Goal: Navigation & Orientation: Find specific page/section

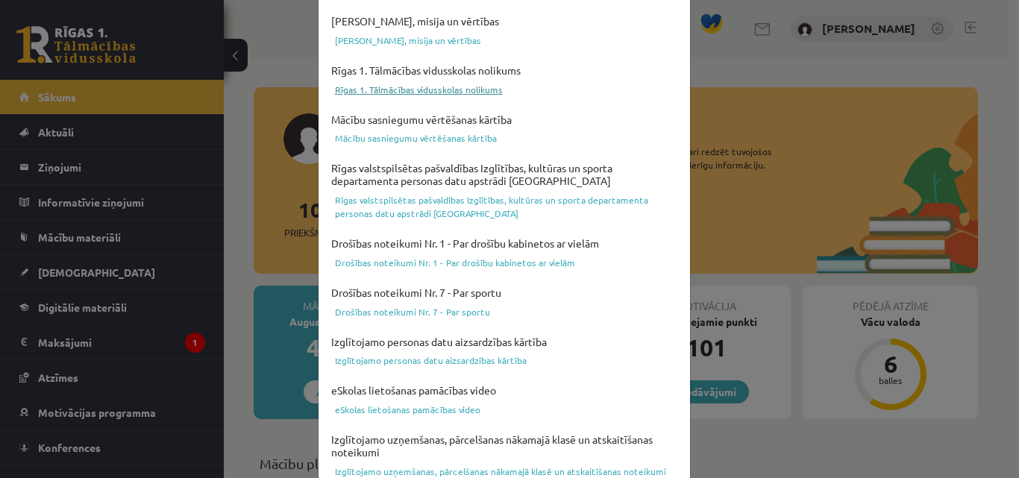
scroll to position [597, 0]
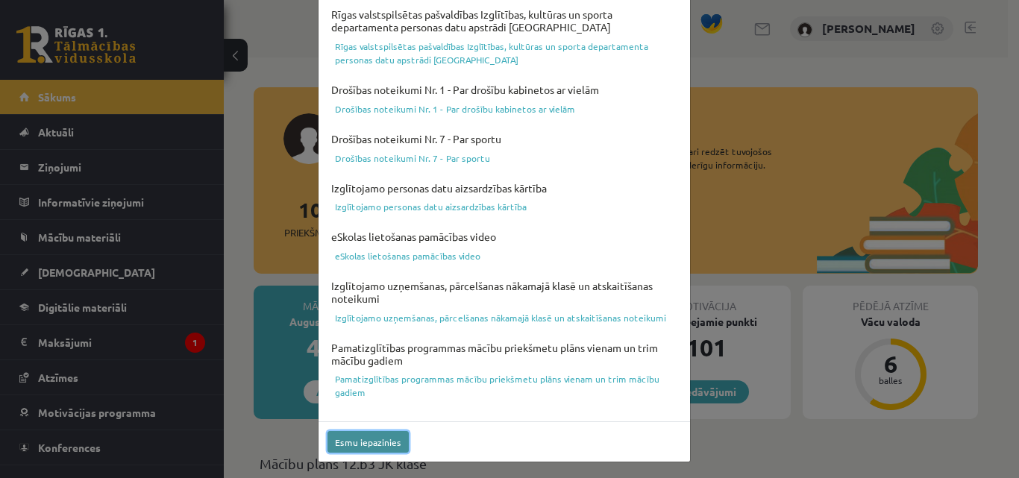
click at [347, 445] on button "Esmu iepazinies" at bounding box center [367, 442] width 81 height 22
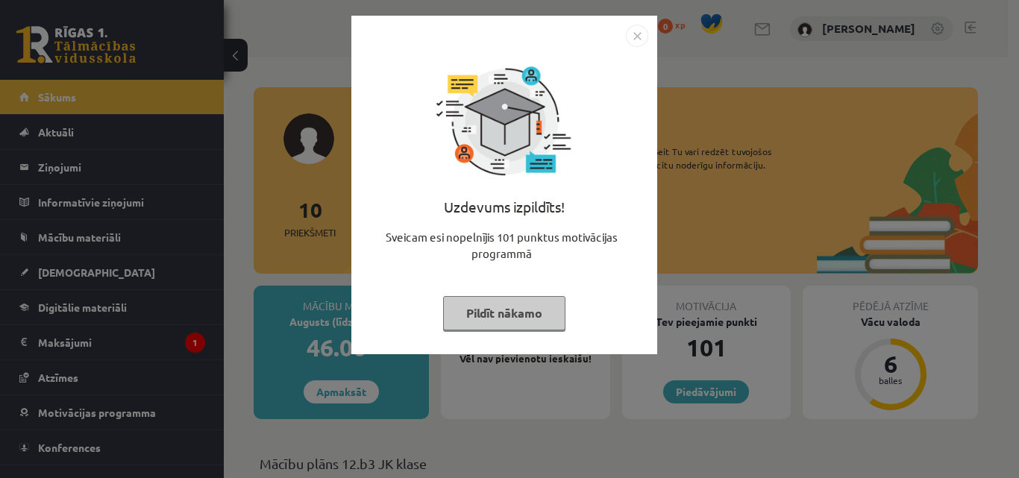
click at [494, 316] on button "Pildīt nākamo" at bounding box center [504, 313] width 122 height 34
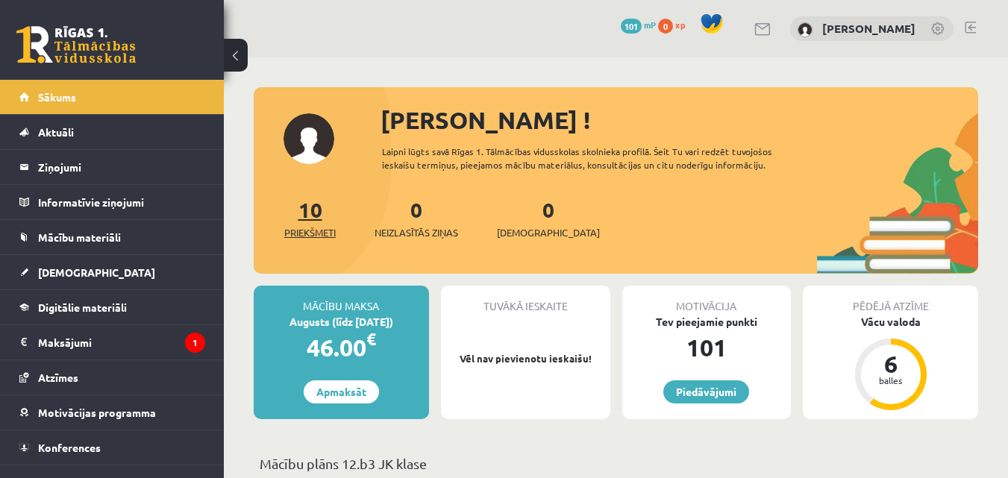
click at [321, 211] on link "10 Priekšmeti" at bounding box center [309, 218] width 51 height 44
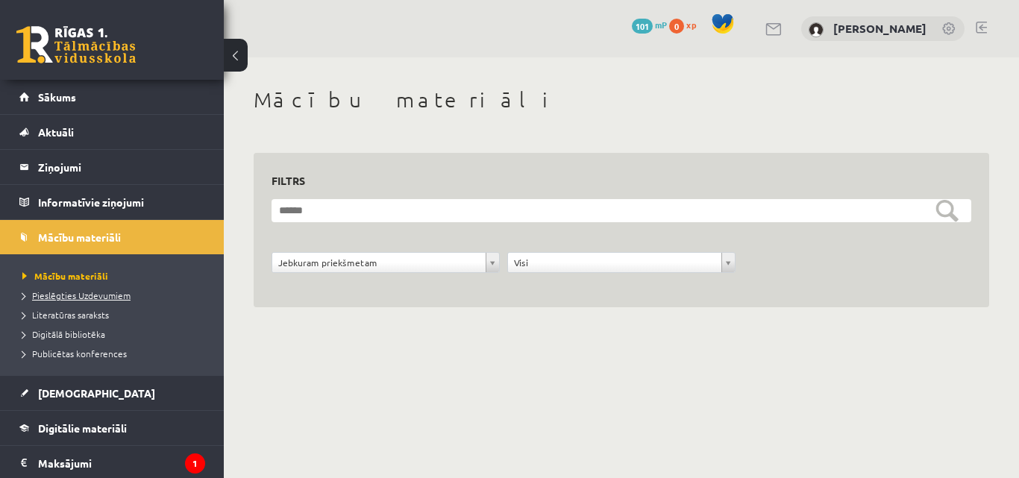
click at [91, 296] on span "Pieslēgties Uzdevumiem" at bounding box center [76, 295] width 108 height 12
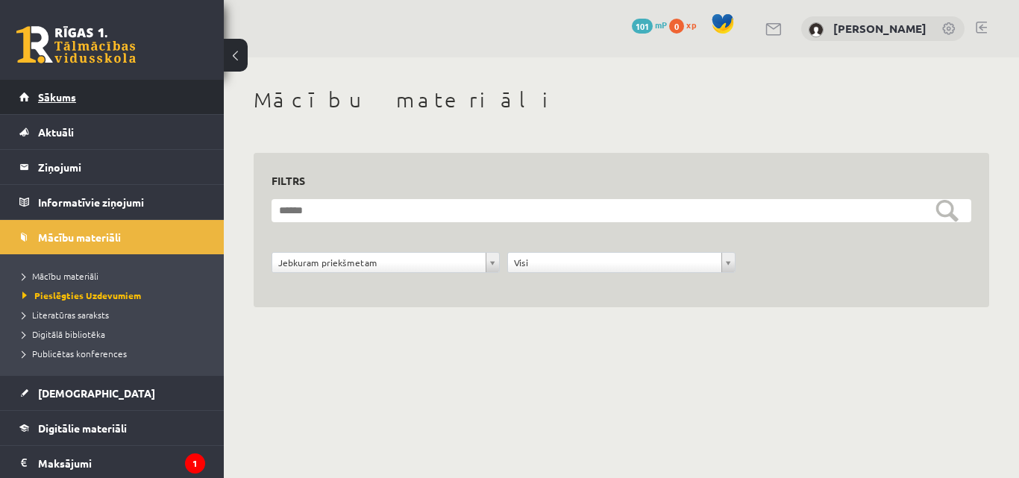
click at [131, 96] on link "Sākums" at bounding box center [112, 97] width 186 height 34
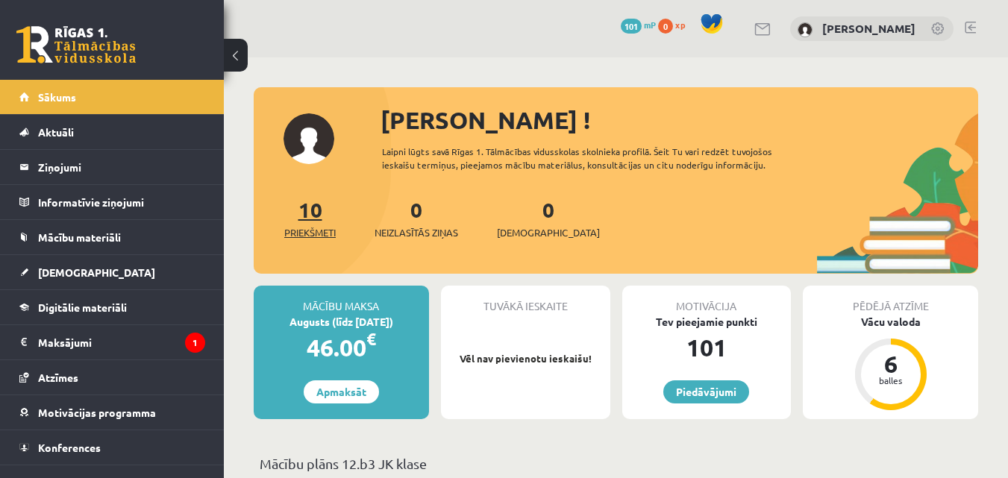
click at [303, 213] on link "10 Priekšmeti" at bounding box center [309, 218] width 51 height 44
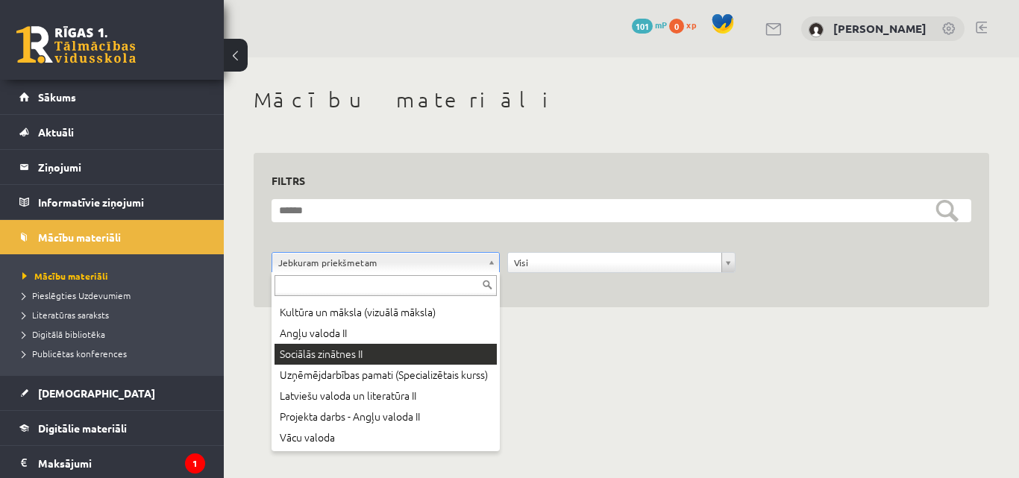
scroll to position [84, 0]
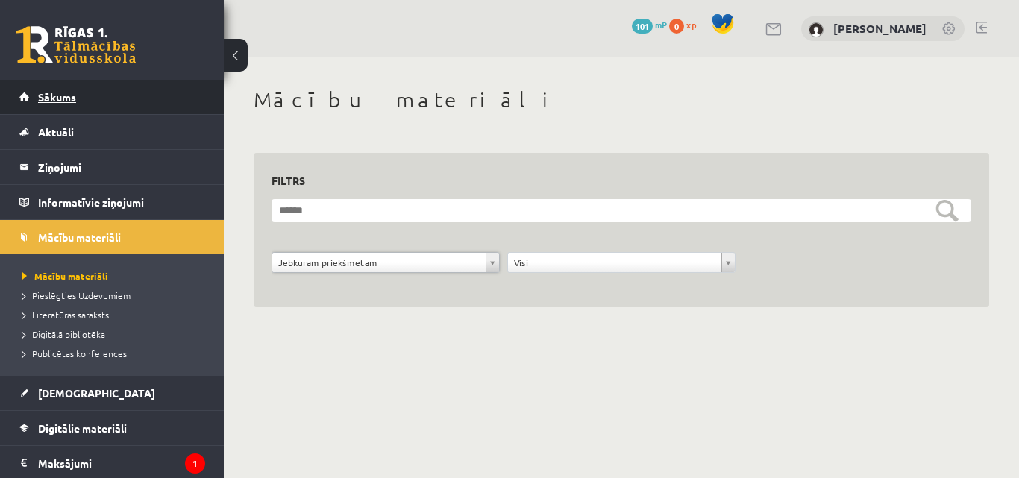
click at [109, 106] on link "Sākums" at bounding box center [112, 97] width 186 height 34
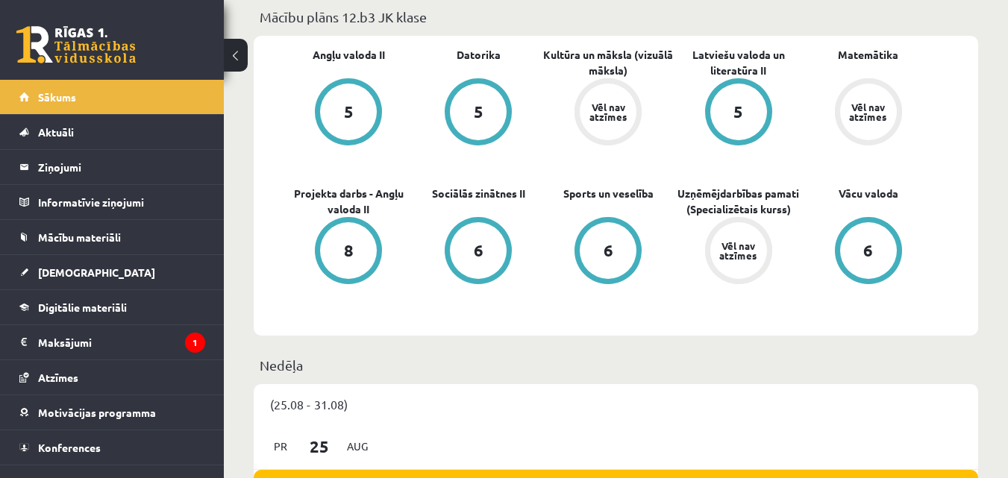
scroll to position [448, 0]
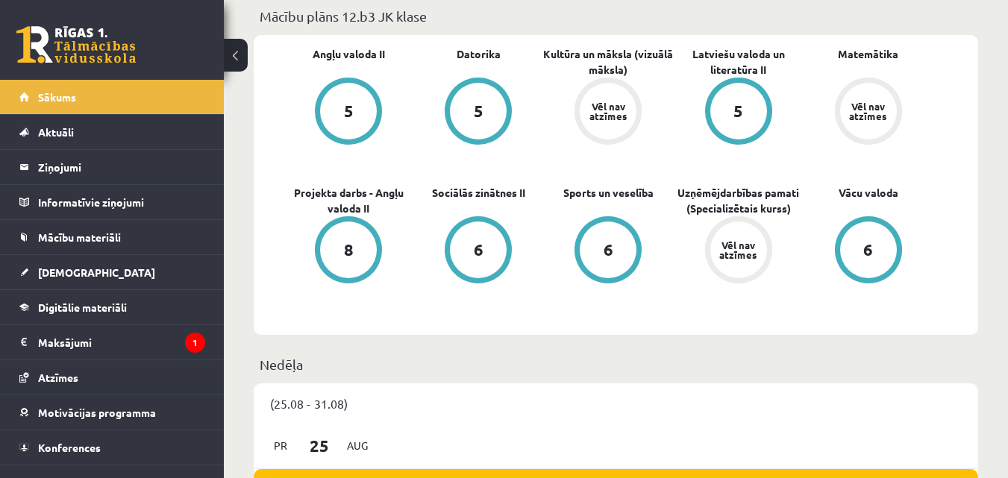
click at [466, 122] on div "5" at bounding box center [478, 111] width 57 height 57
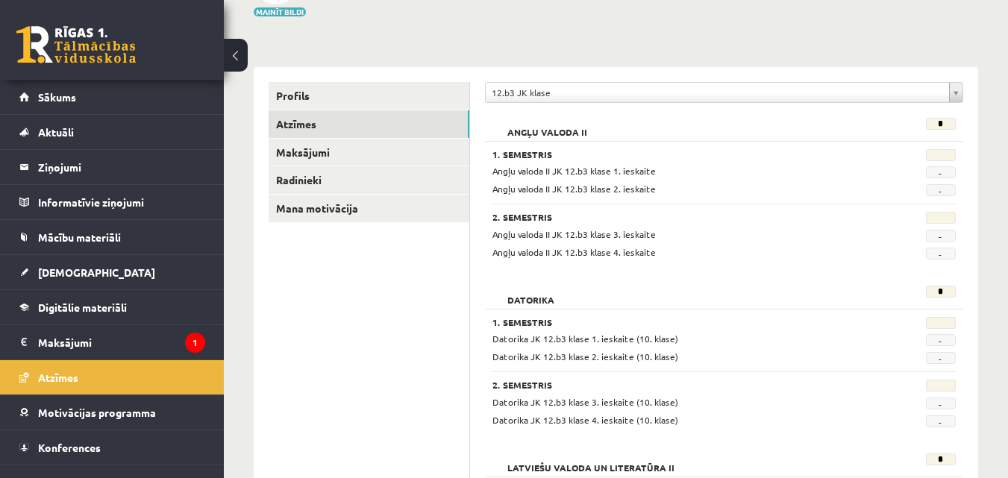
scroll to position [149, 0]
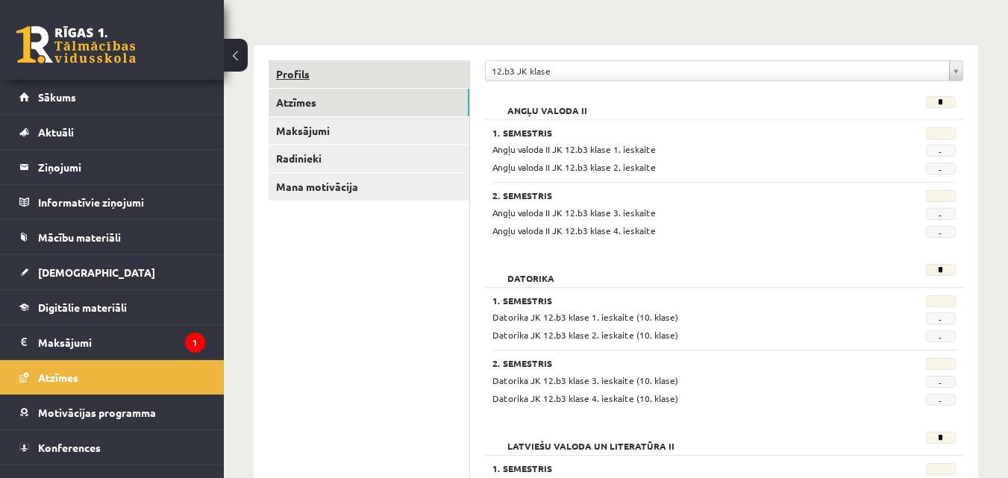
click at [299, 79] on link "Profils" at bounding box center [369, 74] width 201 height 28
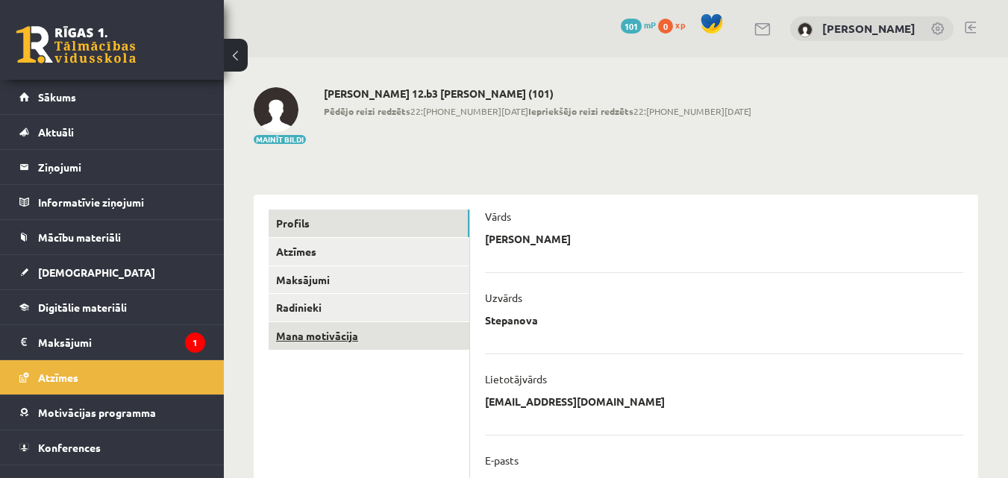
click at [348, 339] on link "Mana motivācija" at bounding box center [369, 336] width 201 height 28
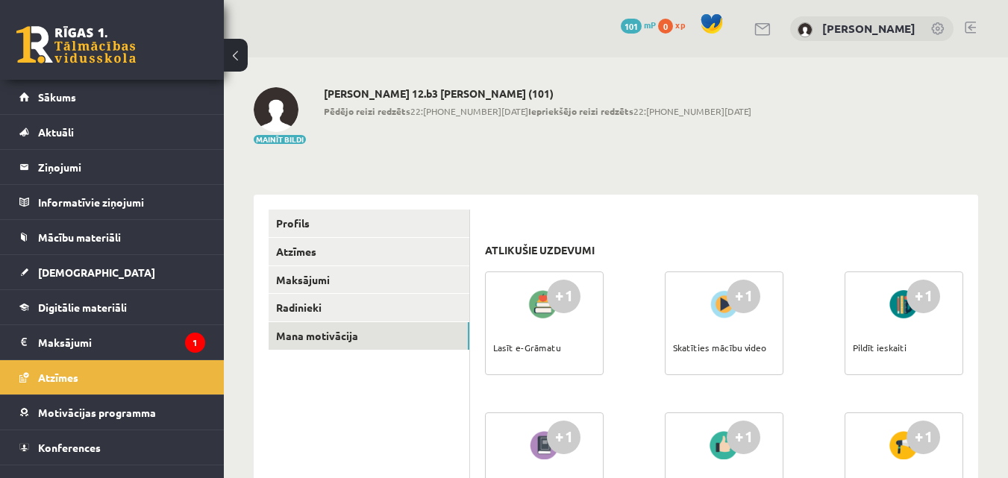
scroll to position [75, 0]
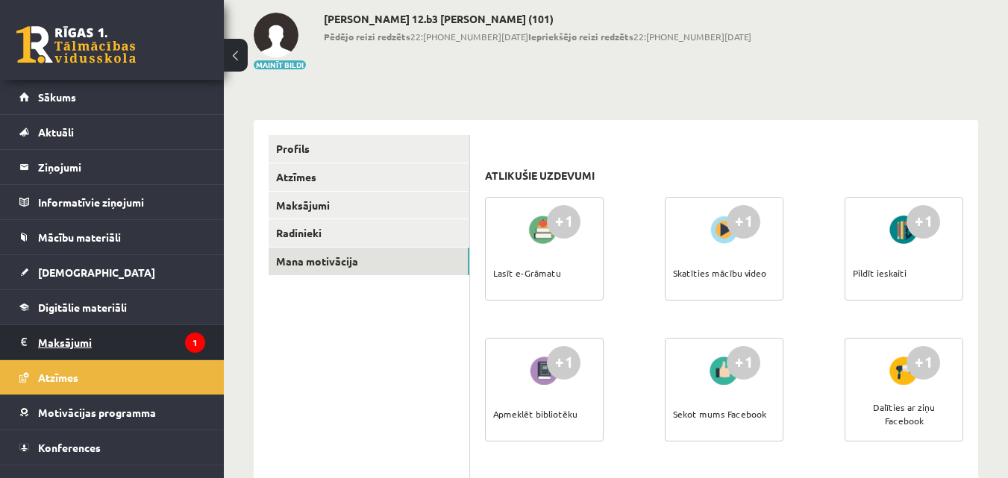
click at [138, 343] on legend "Maksājumi 1" at bounding box center [121, 342] width 167 height 34
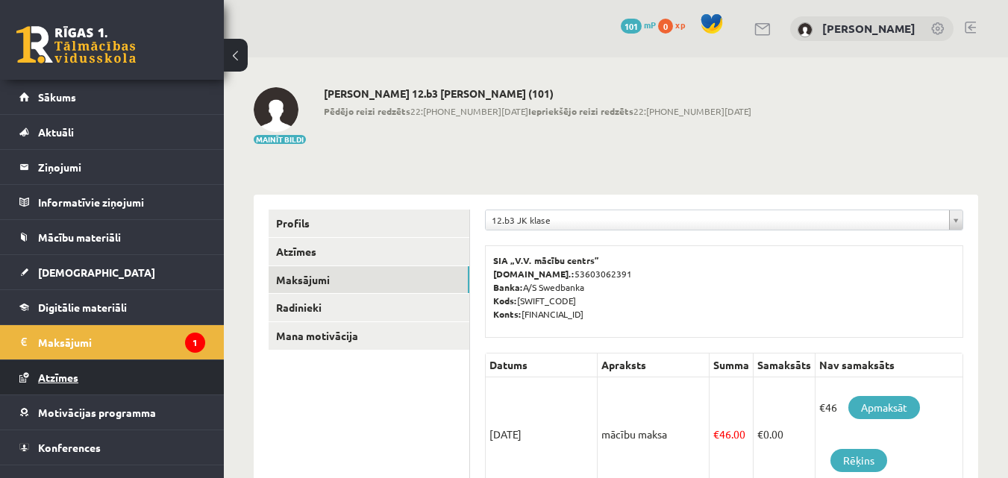
click at [95, 366] on link "Atzīmes" at bounding box center [112, 377] width 186 height 34
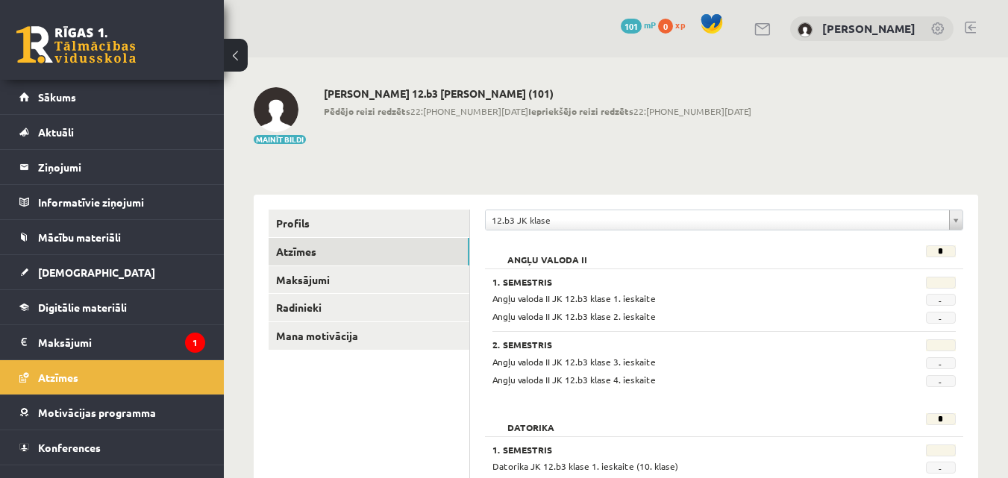
click at [641, 26] on span "101" at bounding box center [631, 26] width 21 height 15
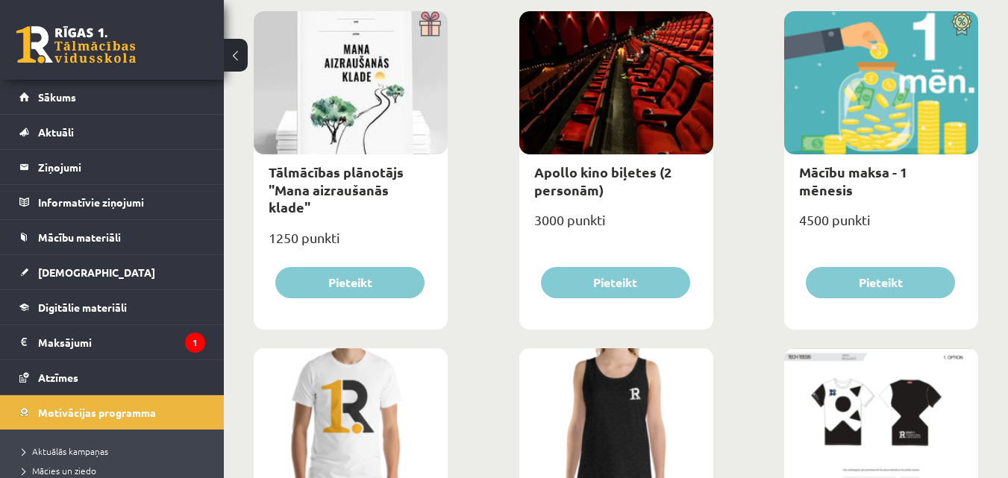
scroll to position [373, 0]
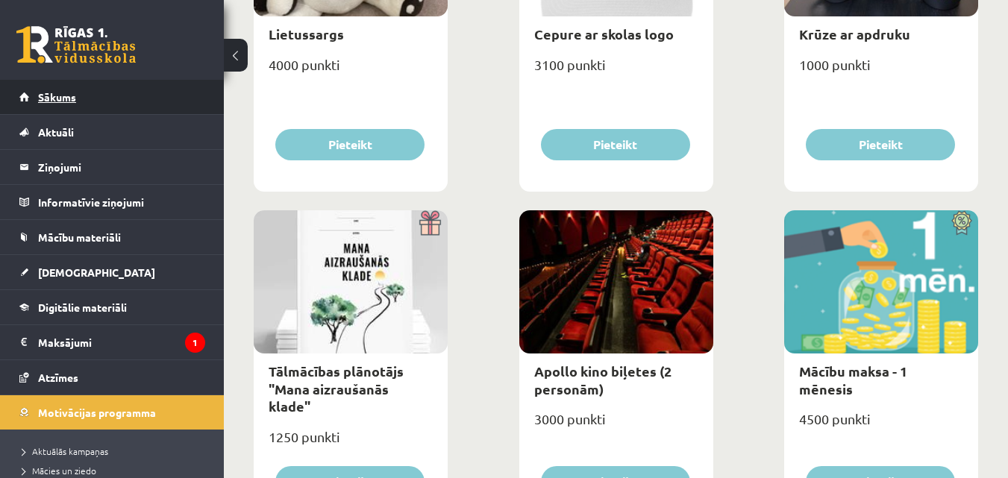
click at [63, 103] on link "Sākums" at bounding box center [112, 97] width 186 height 34
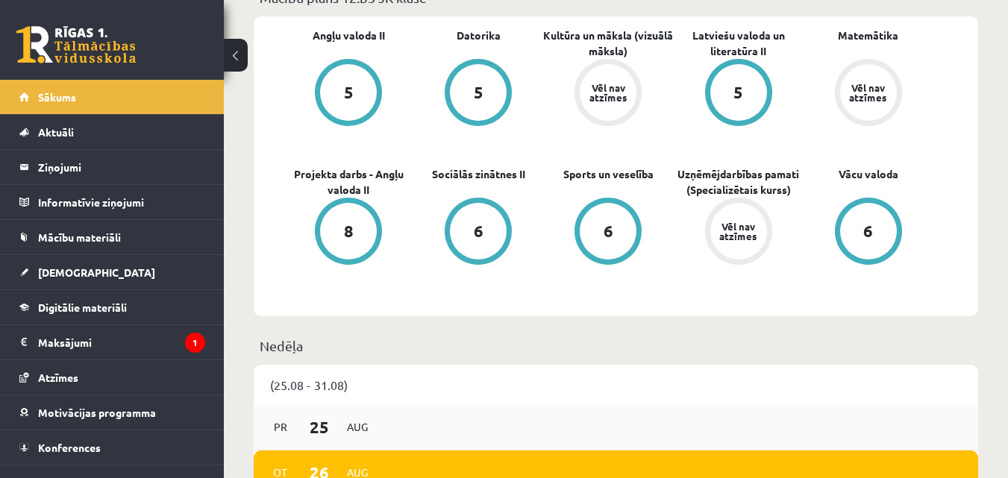
scroll to position [373, 0]
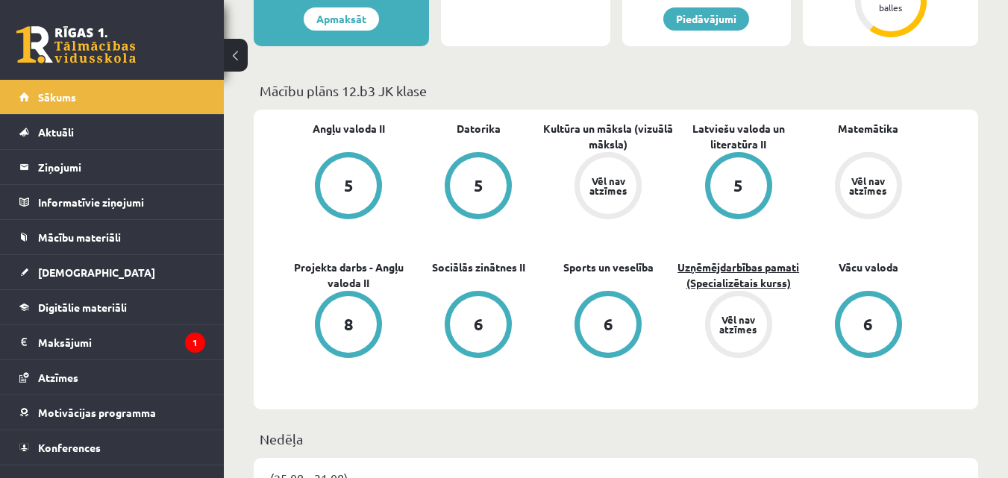
click at [697, 265] on link "Uzņēmējdarbības pamati (Specializētais kurss)" at bounding box center [739, 275] width 130 height 31
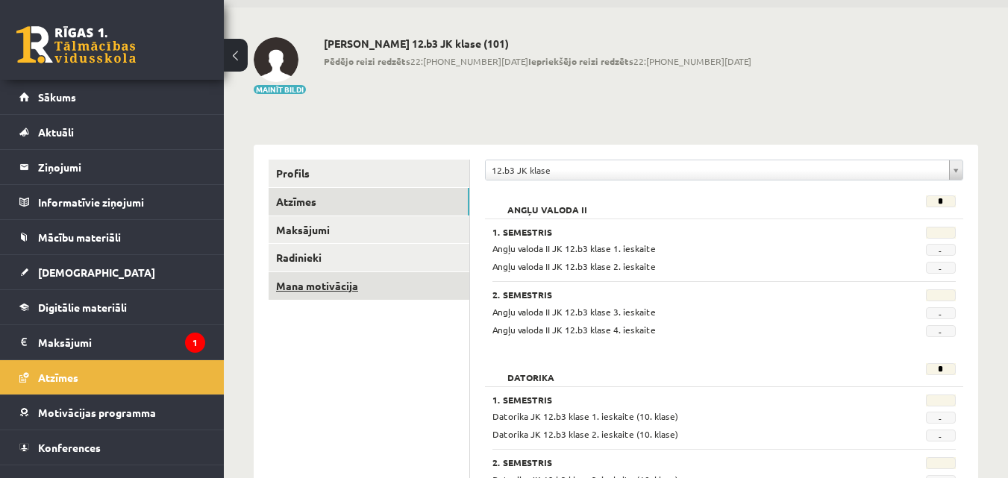
scroll to position [75, 0]
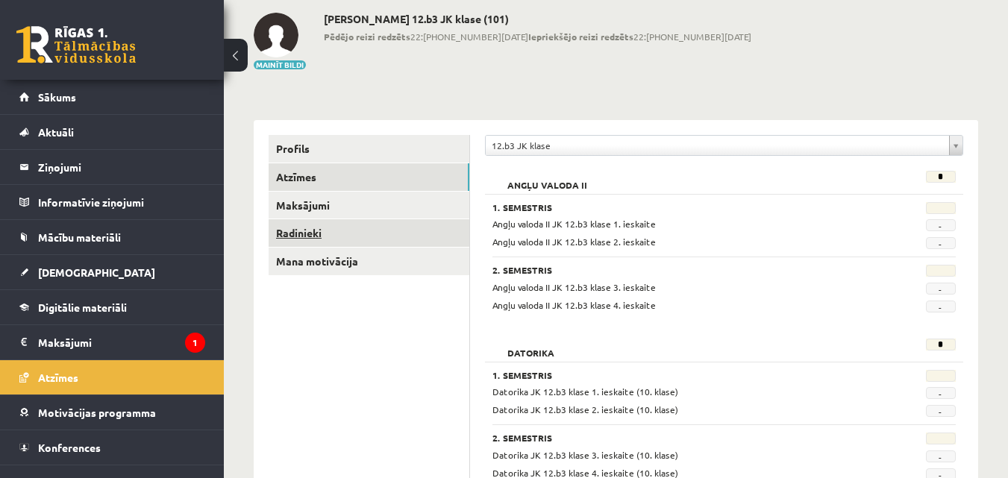
click at [296, 232] on link "Radinieki" at bounding box center [369, 233] width 201 height 28
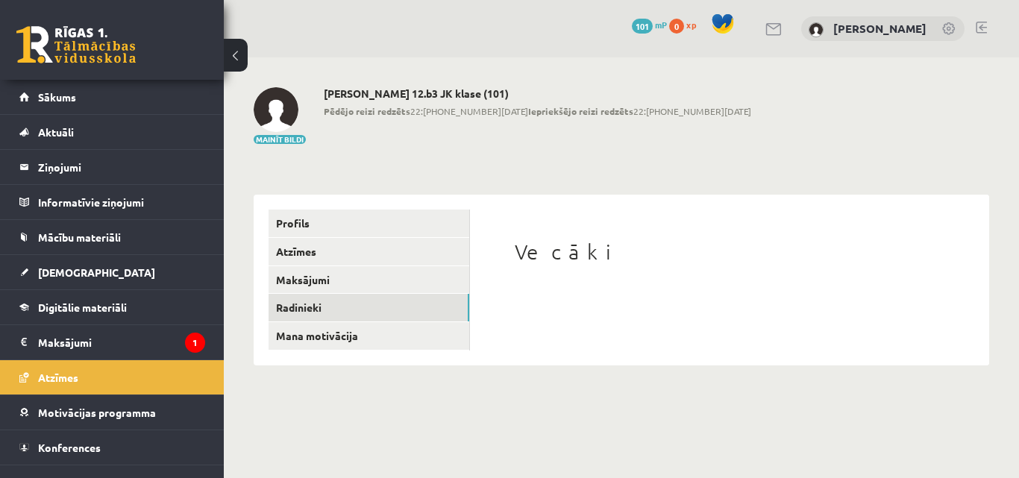
click at [507, 301] on div "Vecāki" at bounding box center [729, 279] width 489 height 139
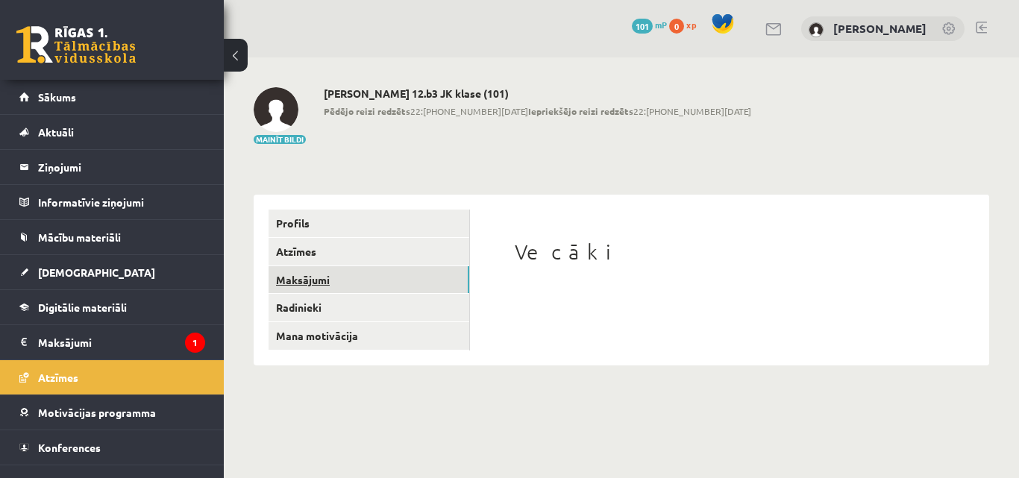
click at [318, 279] on link "Maksājumi" at bounding box center [369, 280] width 201 height 28
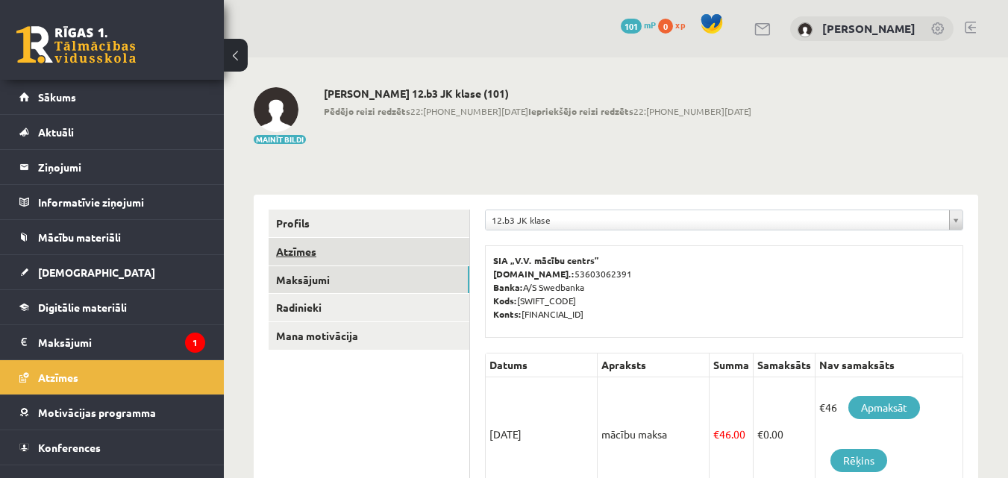
click at [307, 253] on link "Atzīmes" at bounding box center [369, 252] width 201 height 28
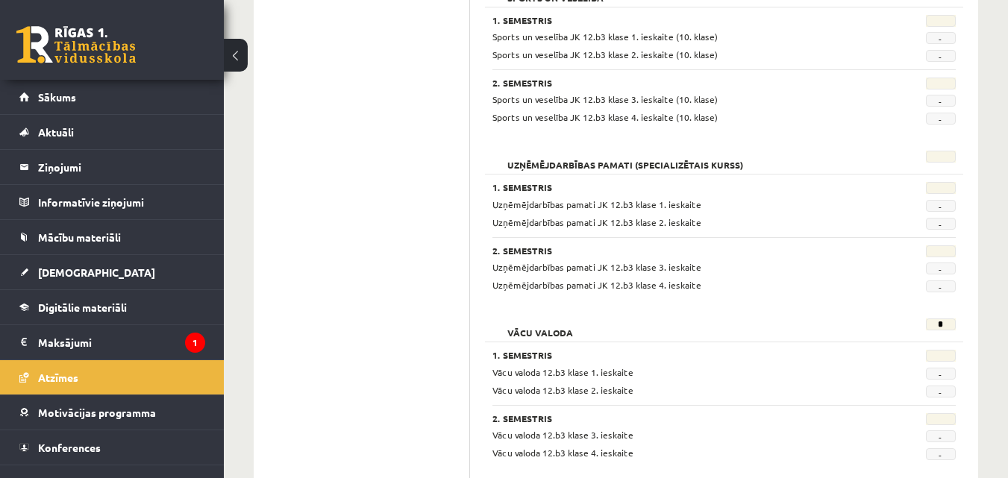
scroll to position [1314, 0]
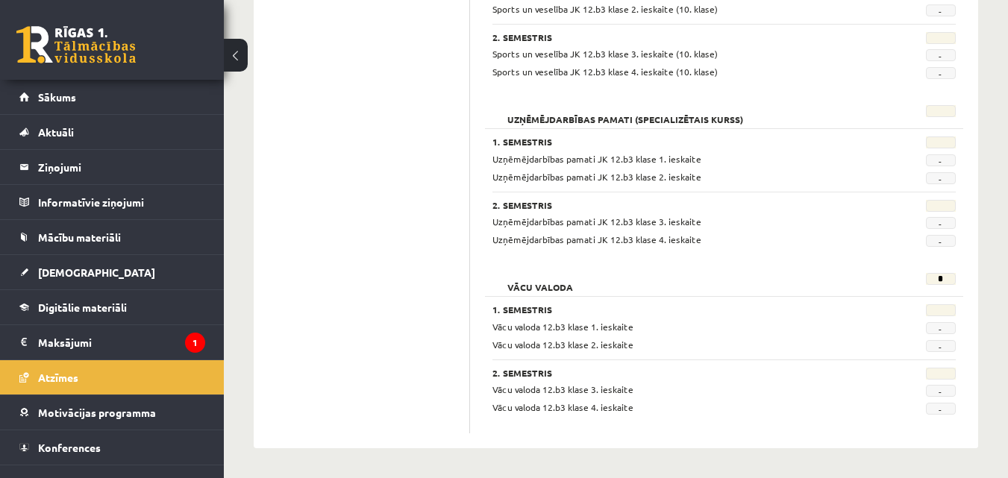
click at [600, 116] on h2 "Uzņēmējdarbības pamati (Specializētais kurss)" at bounding box center [625, 112] width 266 height 15
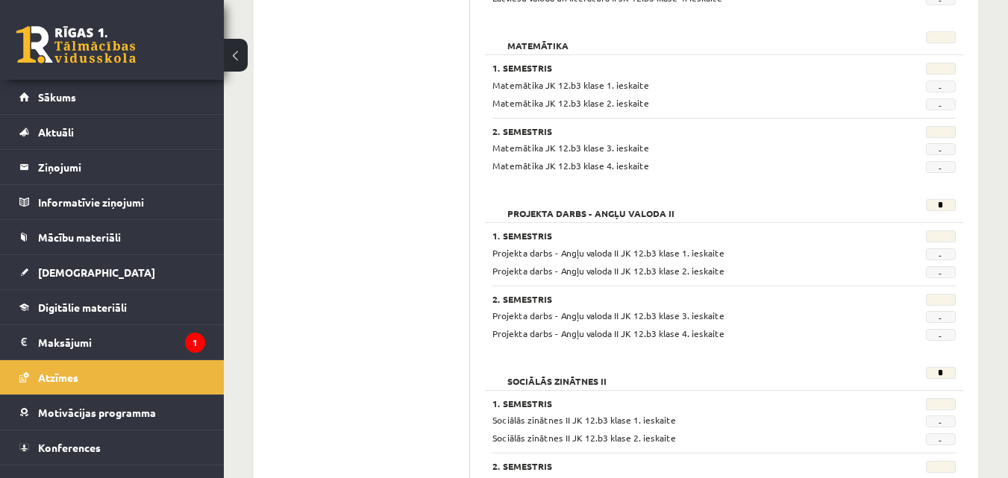
scroll to position [269, 0]
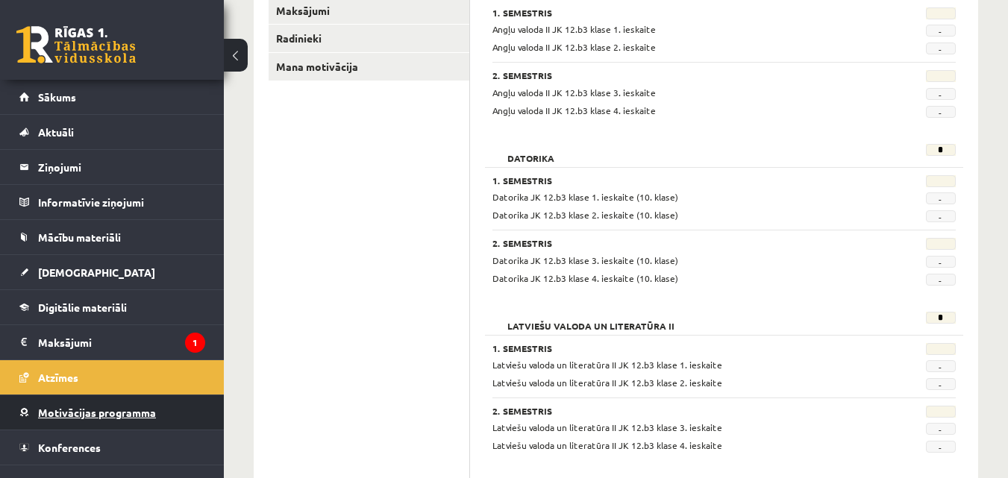
click at [72, 413] on span "Motivācijas programma" at bounding box center [97, 412] width 118 height 13
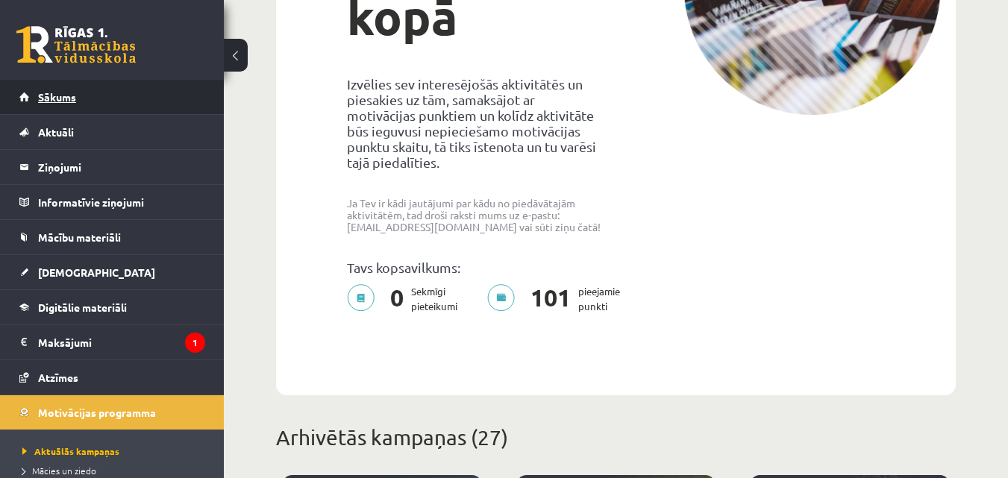
click at [107, 97] on link "Sākums" at bounding box center [112, 97] width 186 height 34
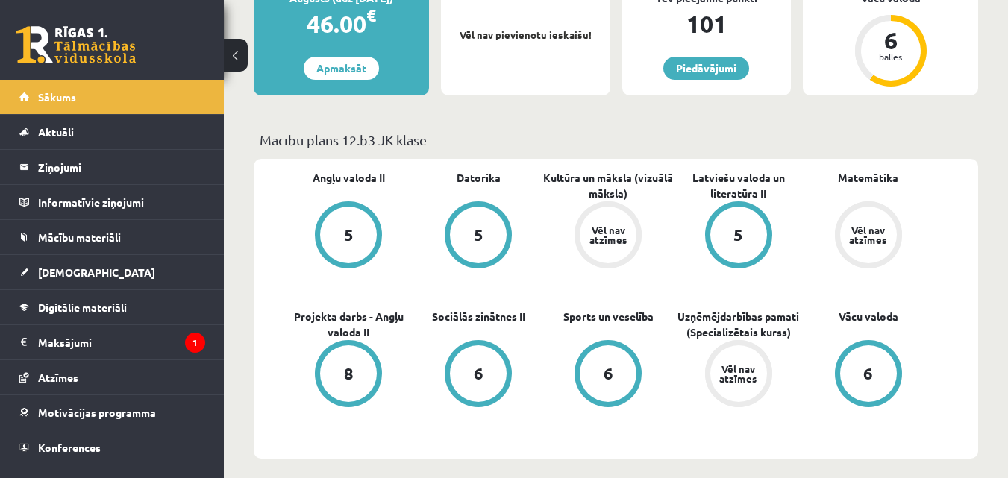
scroll to position [101, 0]
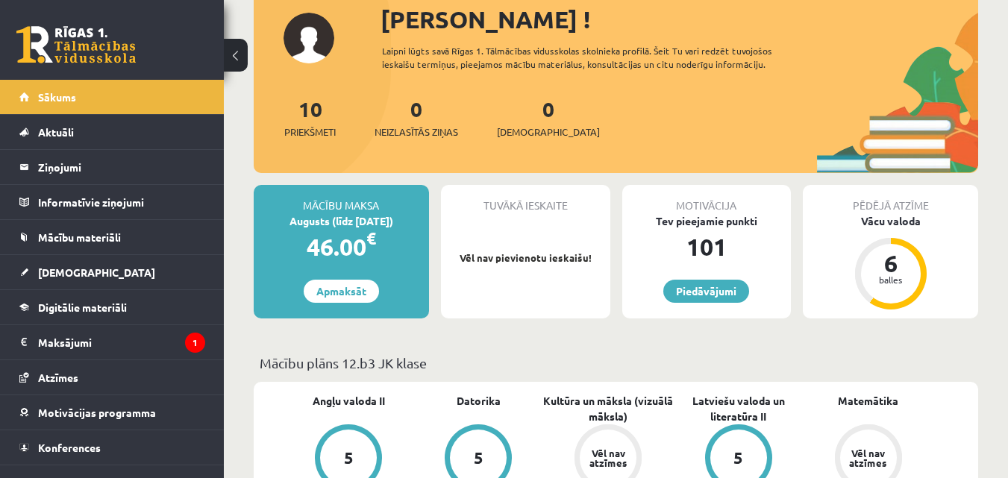
click at [289, 37] on div "[PERSON_NAME] ! Laipni lūgts savā Rīgas 1. Tālmācības vidusskolas skolnieka pro…" at bounding box center [616, 87] width 724 height 172
click at [300, 37] on div "Sveika, Rita ! Laipni lūgts savā Rīgas 1. Tālmācības vidusskolas skolnieka prof…" at bounding box center [616, 87] width 724 height 172
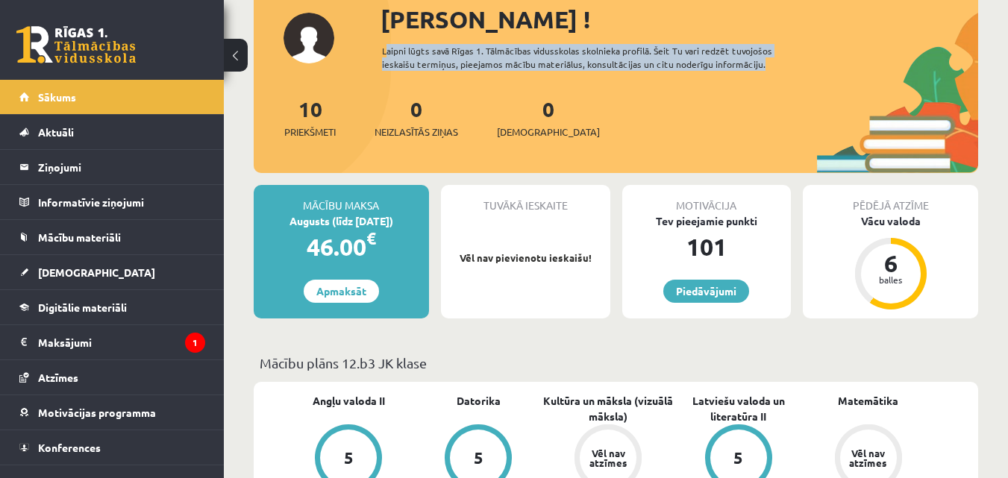
click at [300, 37] on div "Sveika, Rita ! Laipni lūgts savā Rīgas 1. Tālmācības vidusskolas skolnieka prof…" at bounding box center [616, 87] width 724 height 172
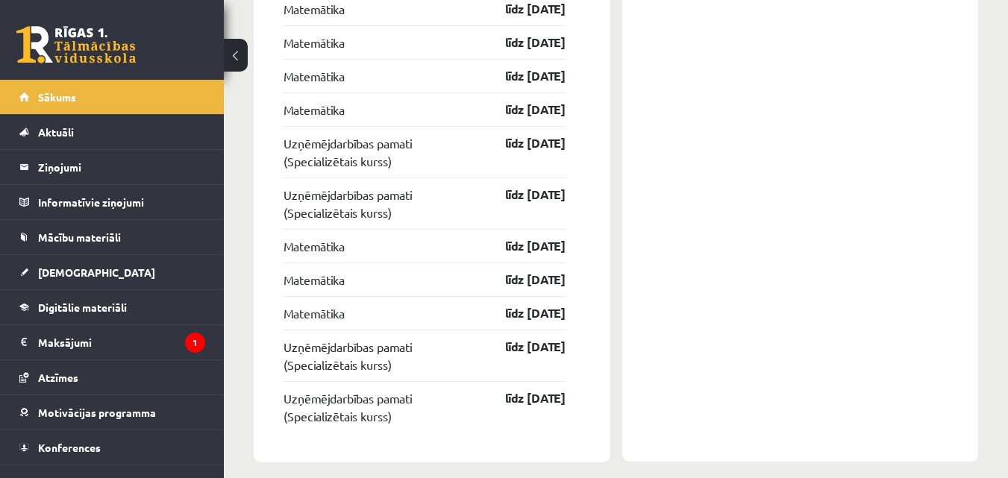
scroll to position [1742, 0]
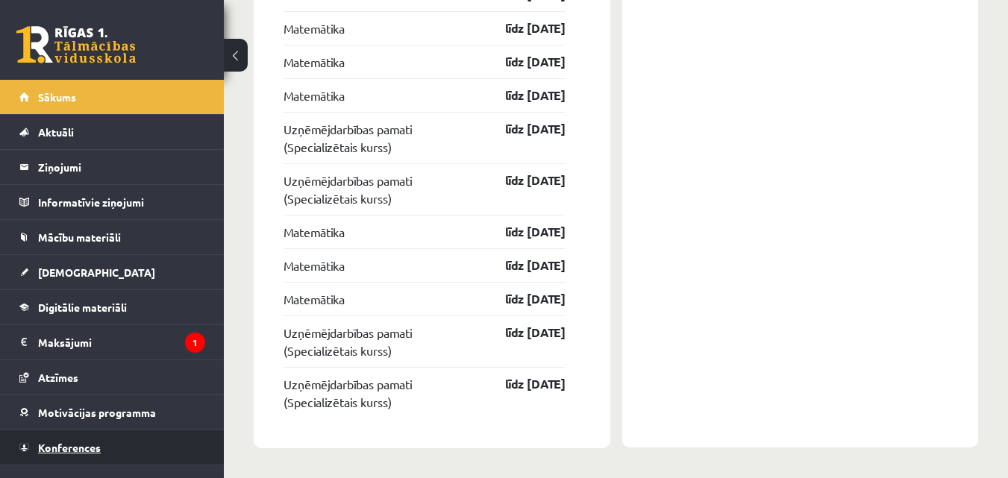
click at [101, 442] on link "Konferences" at bounding box center [112, 447] width 186 height 34
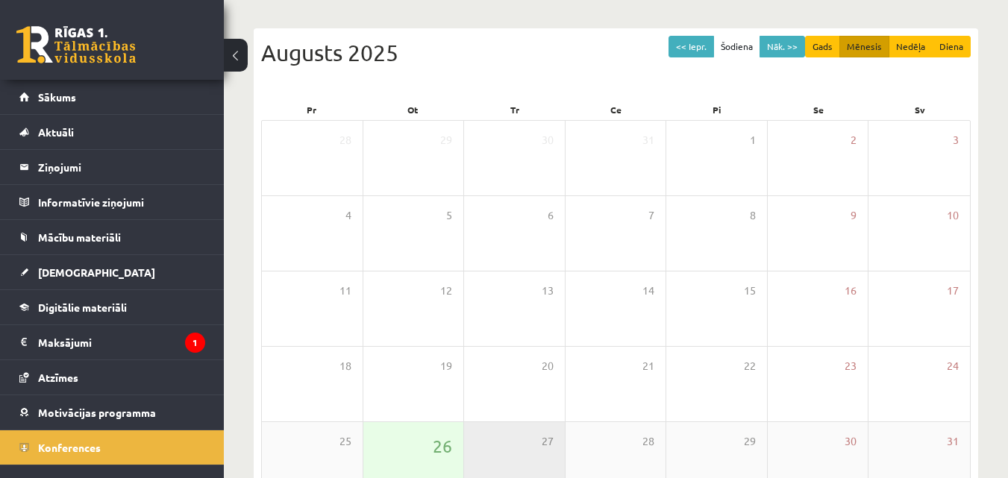
scroll to position [11, 0]
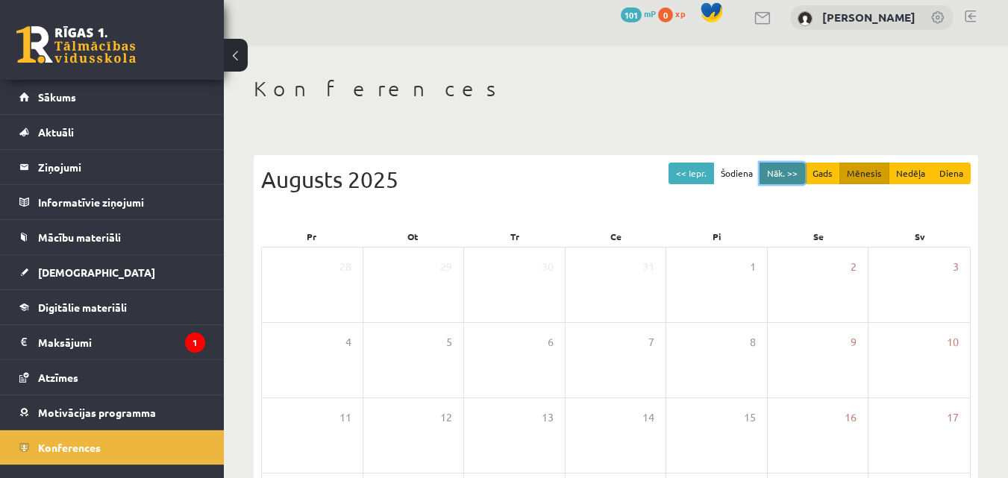
click at [794, 172] on button "Nāk. >>" at bounding box center [782, 174] width 46 height 22
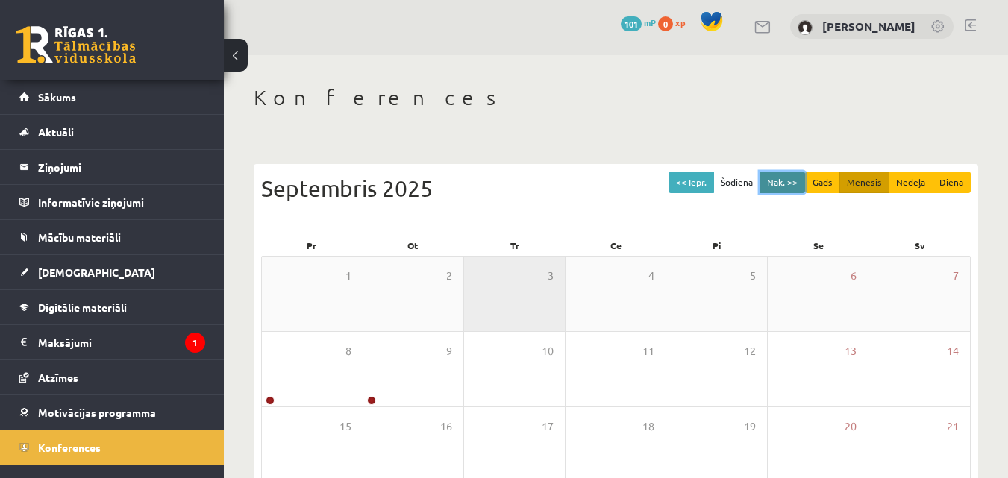
scroll to position [0, 0]
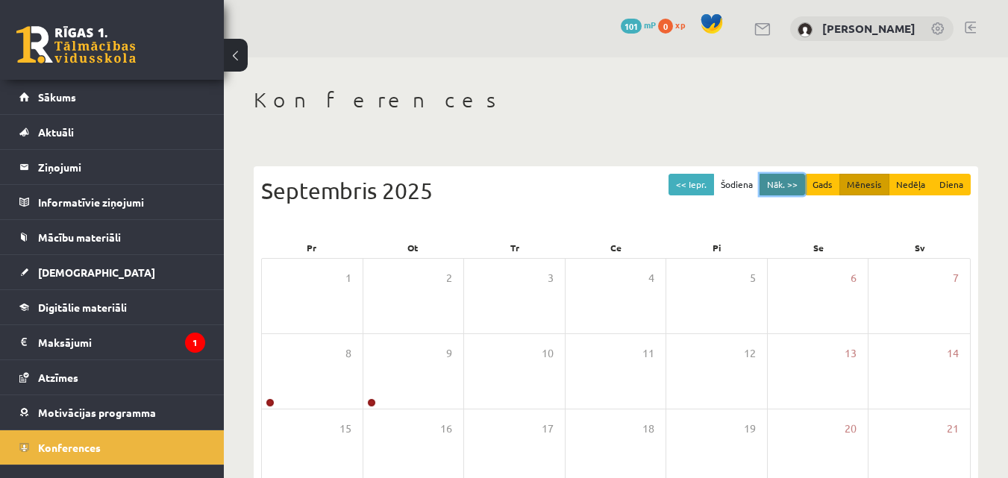
click at [795, 186] on button "Nāk. >>" at bounding box center [782, 185] width 46 height 22
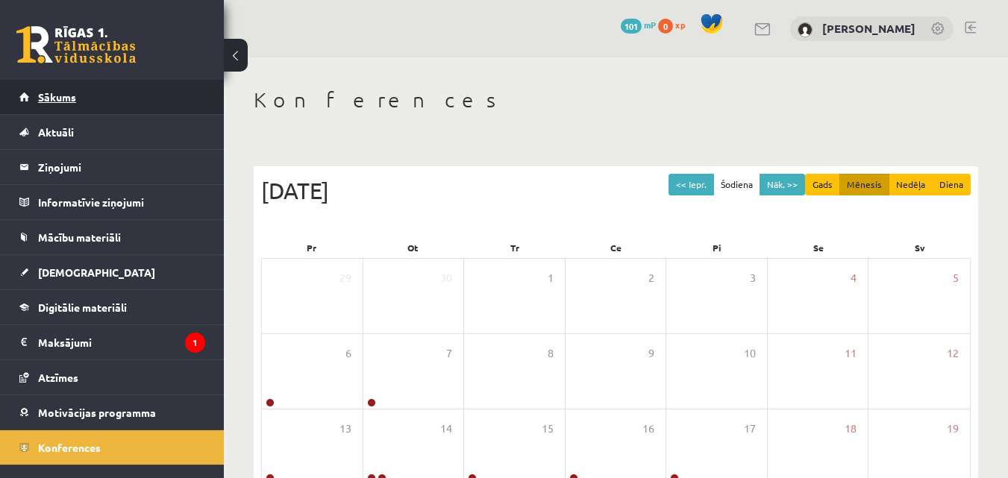
click at [120, 98] on link "Sākums" at bounding box center [112, 97] width 186 height 34
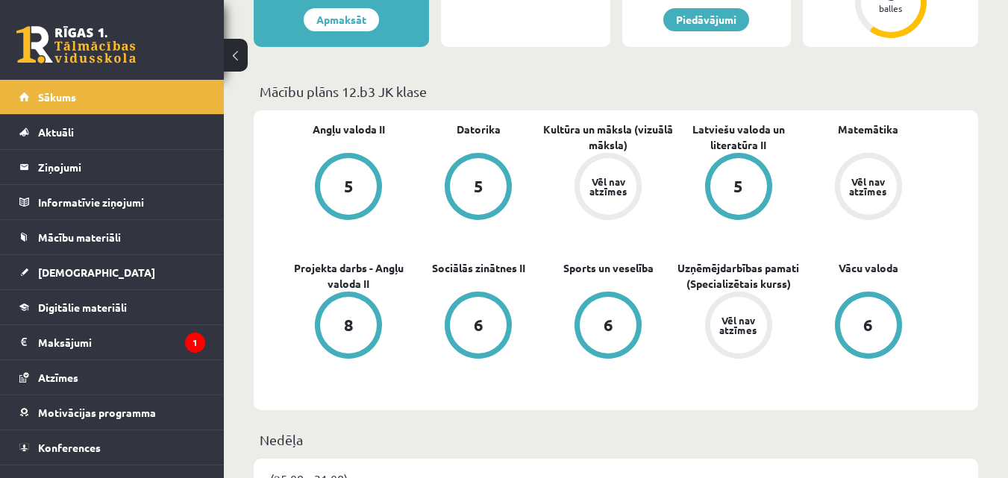
scroll to position [373, 0]
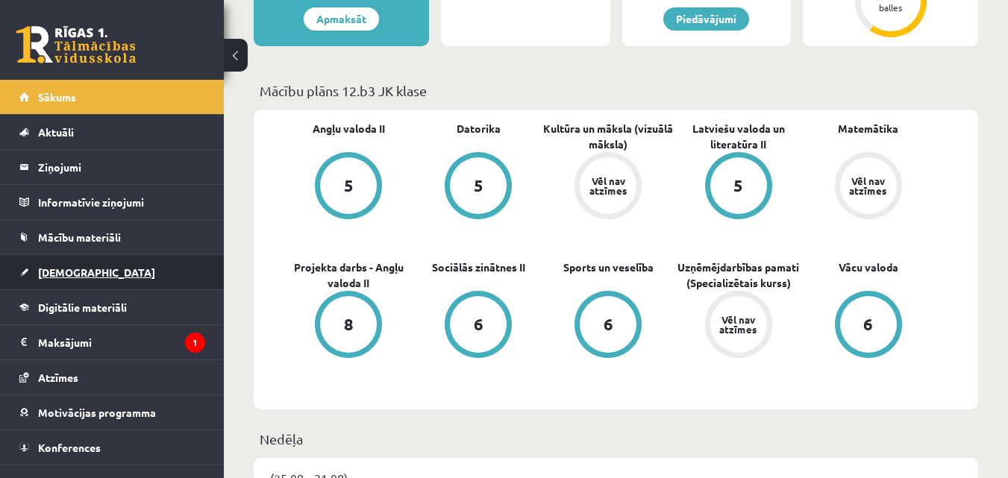
click at [75, 276] on span "[DEMOGRAPHIC_DATA]" at bounding box center [96, 272] width 117 height 13
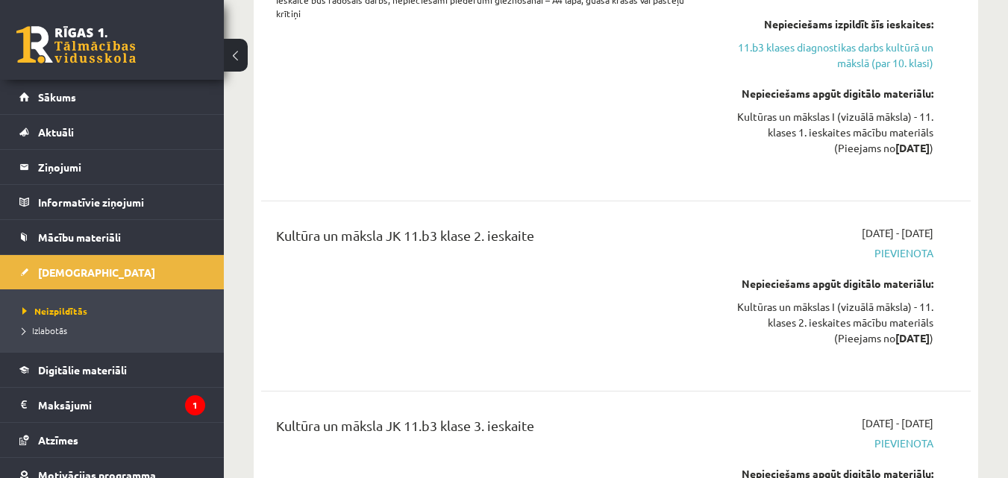
scroll to position [1492, 0]
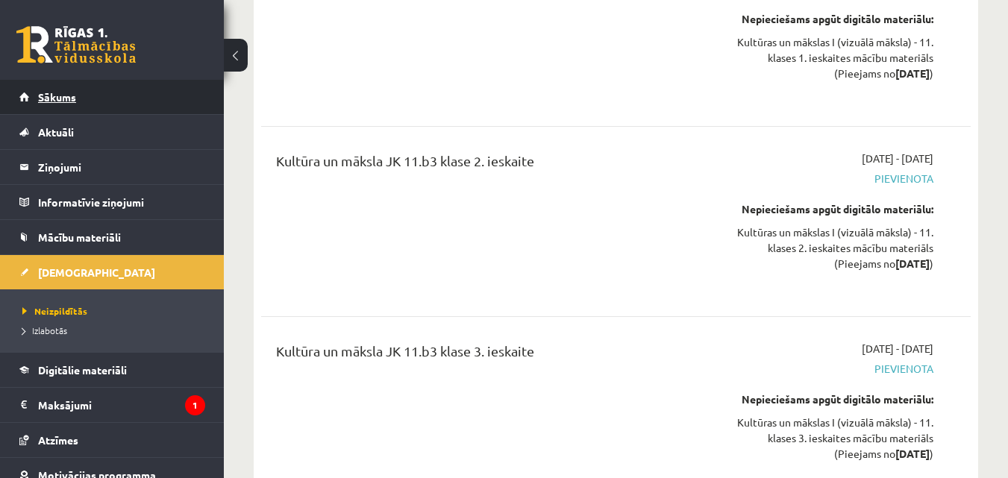
click at [101, 104] on link "Sākums" at bounding box center [112, 97] width 186 height 34
